Goal: Find specific page/section: Find specific page/section

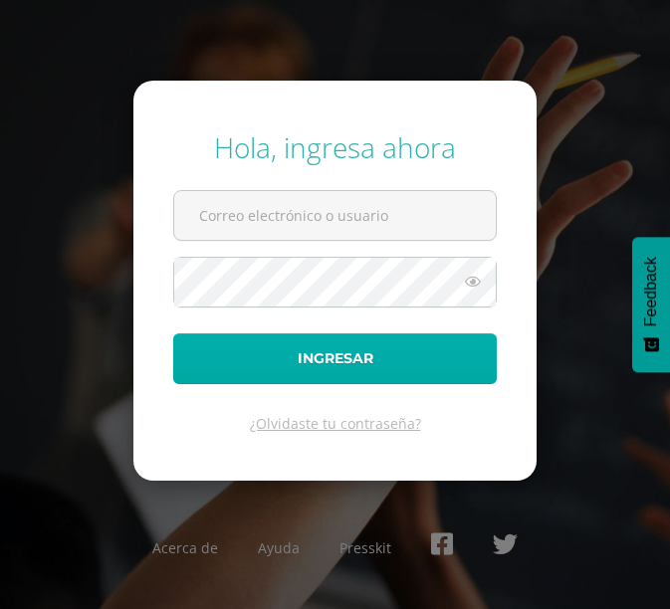
type input "tahiri.montoya@liceoguatemala.edu.gt"
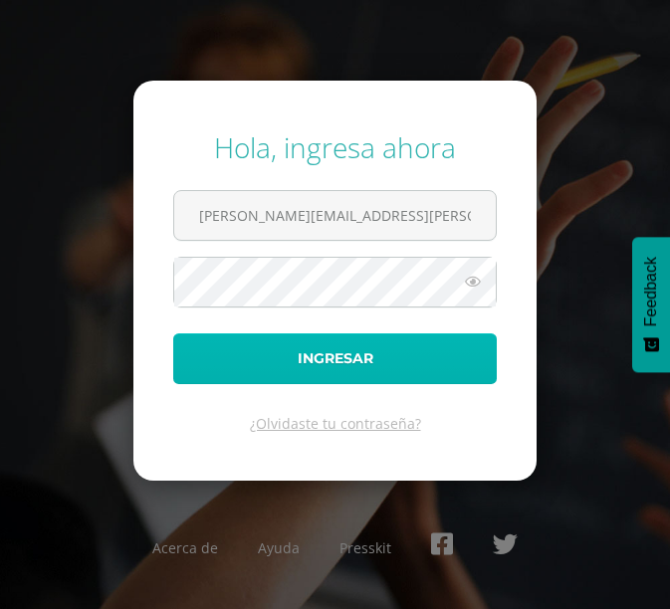
click at [244, 364] on button "Ingresar" at bounding box center [334, 358] width 323 height 51
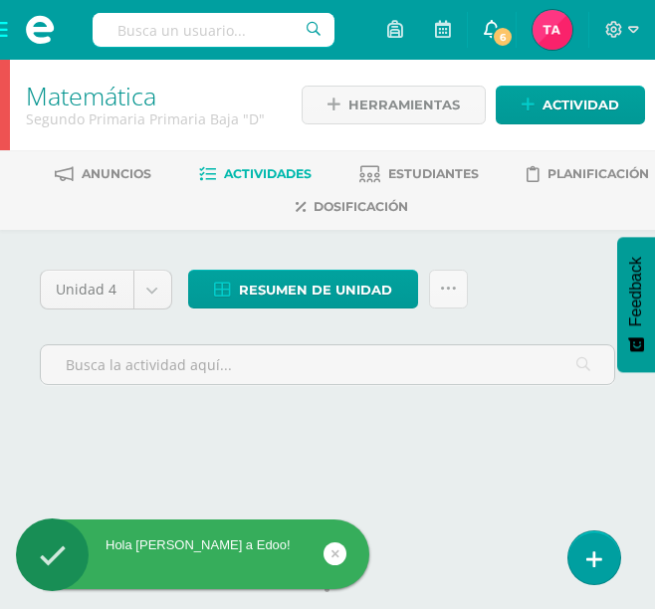
click at [492, 40] on span at bounding box center [492, 30] width 16 height 22
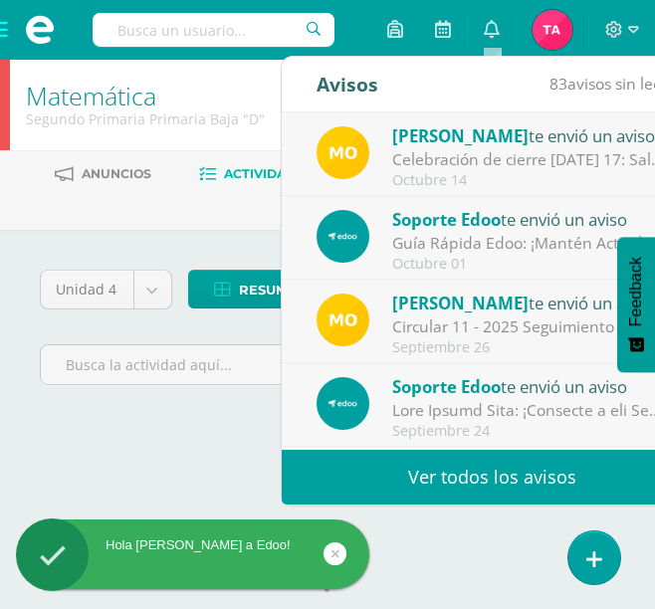
click at [455, 141] on span "[PERSON_NAME]" at bounding box center [460, 135] width 136 height 23
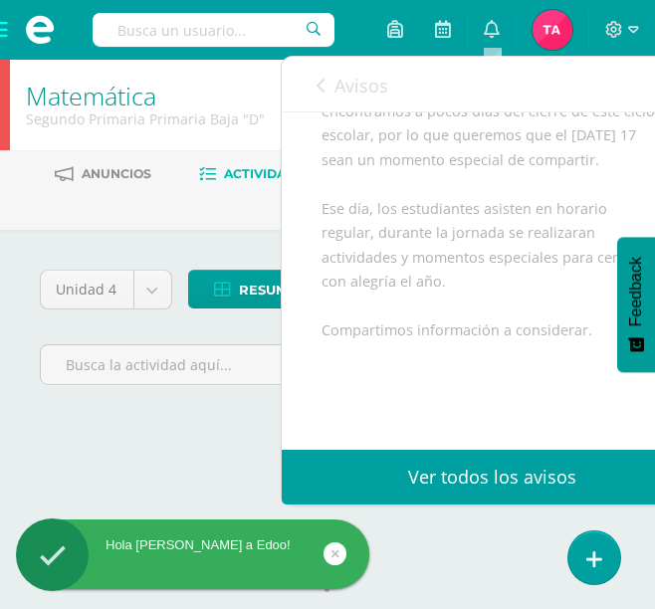
scroll to position [353, 0]
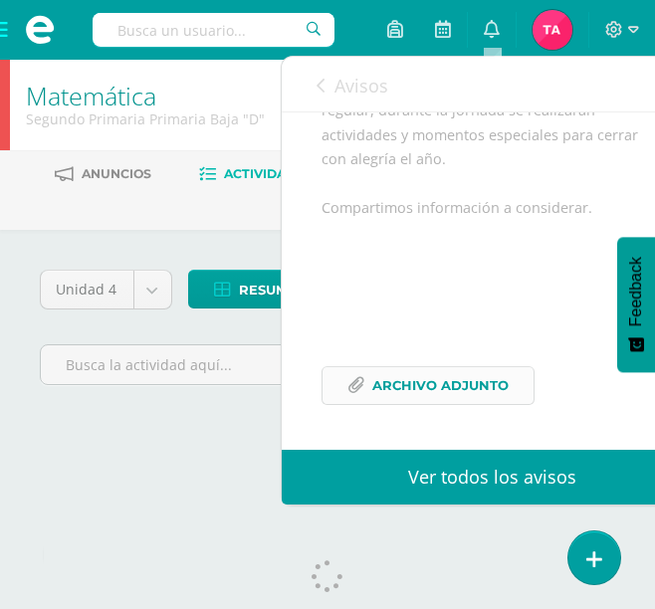
click at [435, 385] on span "Archivo Adjunto" at bounding box center [440, 385] width 136 height 37
